Goal: Task Accomplishment & Management: Manage account settings

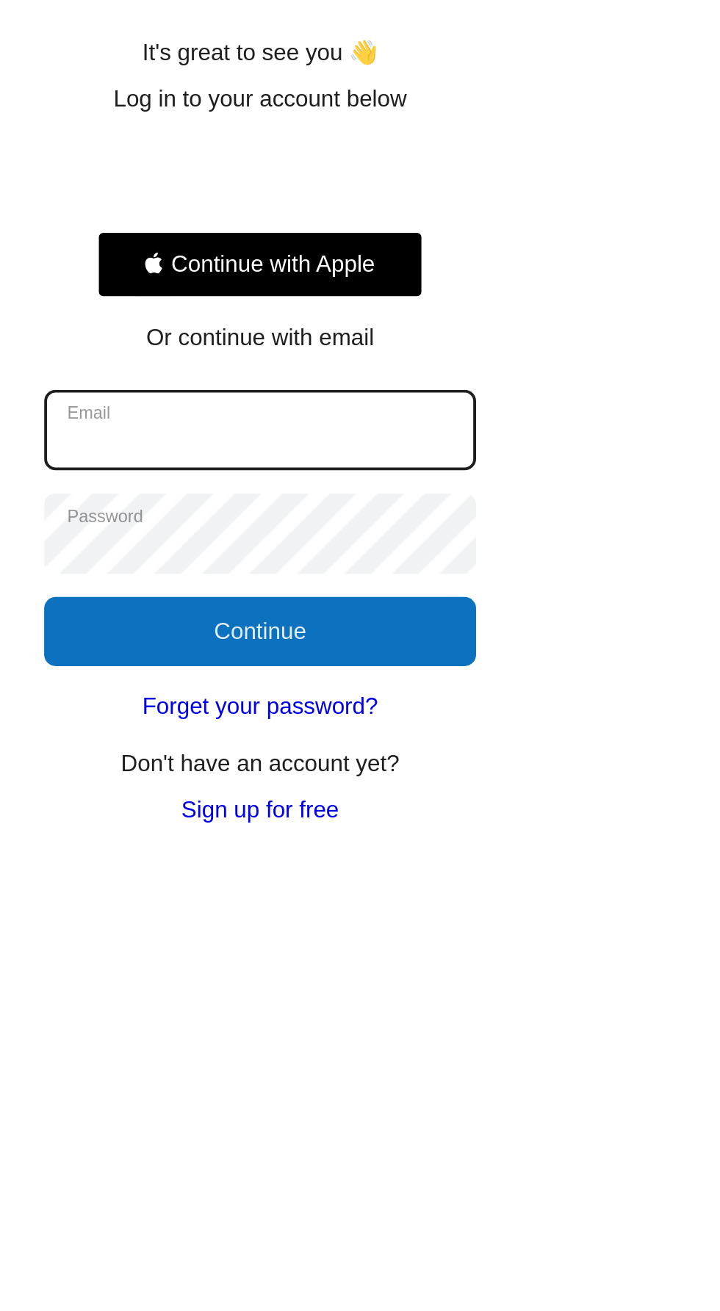
click at [437, 394] on input "Email" at bounding box center [360, 394] width 220 height 41
type input "**********"
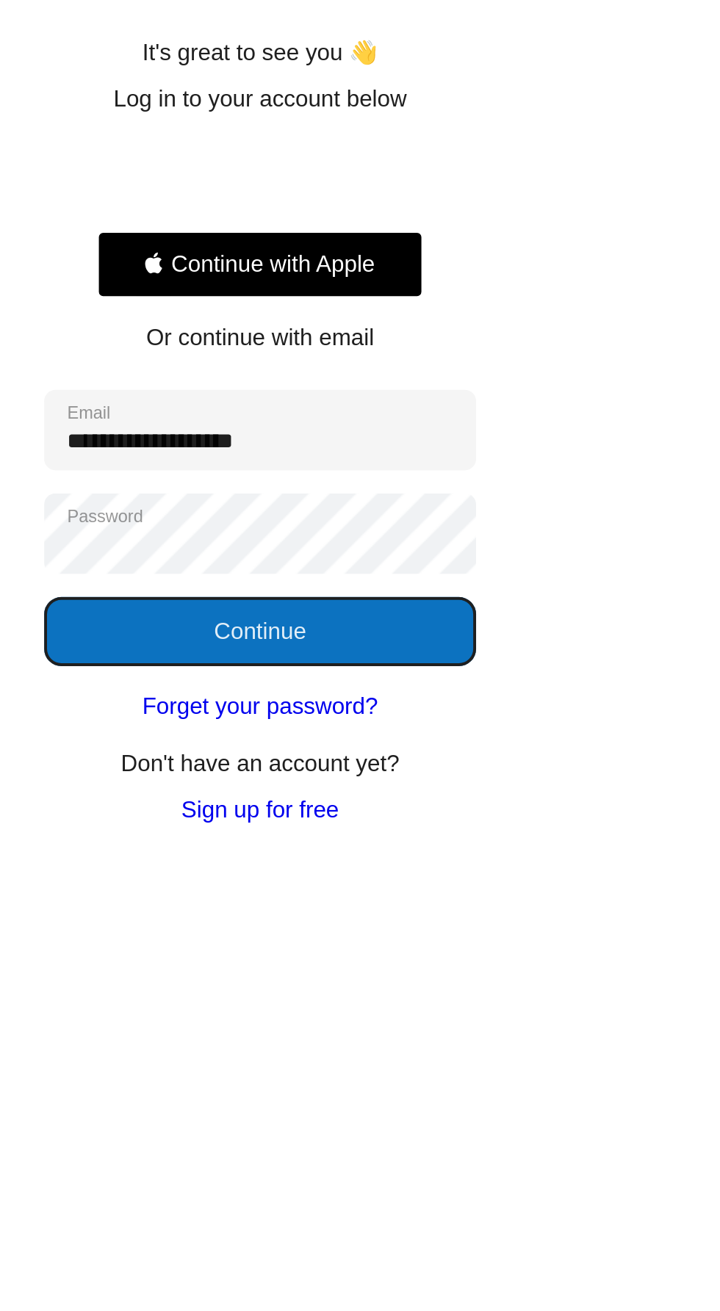
click at [385, 493] on button "Continue" at bounding box center [360, 497] width 220 height 35
